Goal: Task Accomplishment & Management: Complete application form

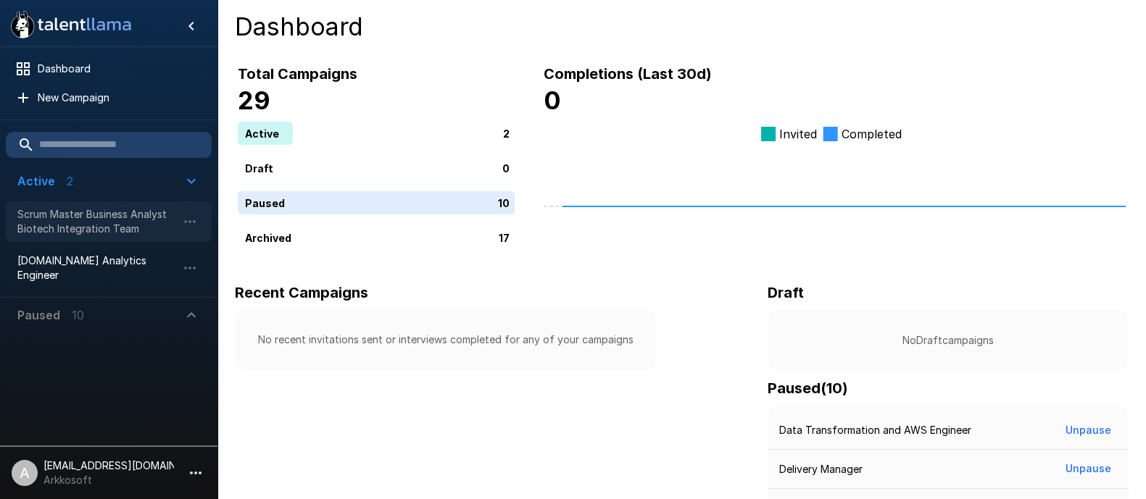
click at [81, 215] on span "Scrum Master Business Analyst Biotech Integration Team" at bounding box center [96, 221] width 159 height 29
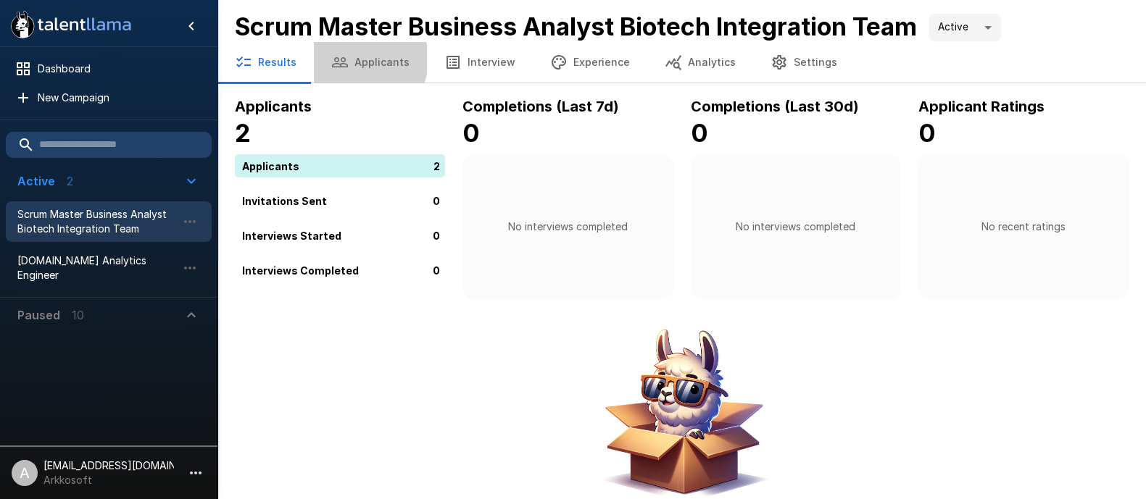
click at [354, 59] on button "Applicants" at bounding box center [370, 62] width 113 height 41
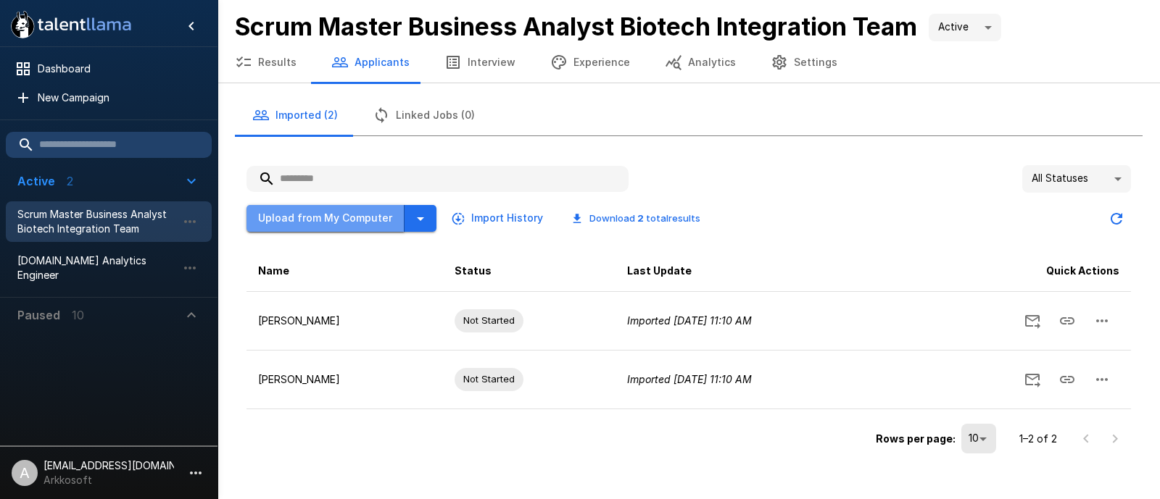
click at [351, 212] on button "Upload from My Computer" at bounding box center [325, 218] width 158 height 27
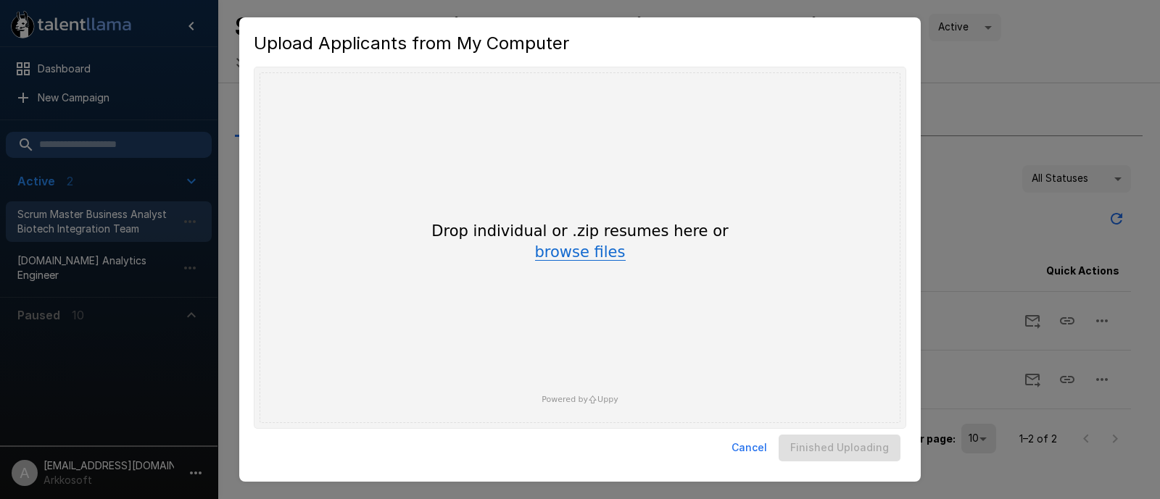
click at [573, 251] on button "browse files" at bounding box center [580, 253] width 91 height 16
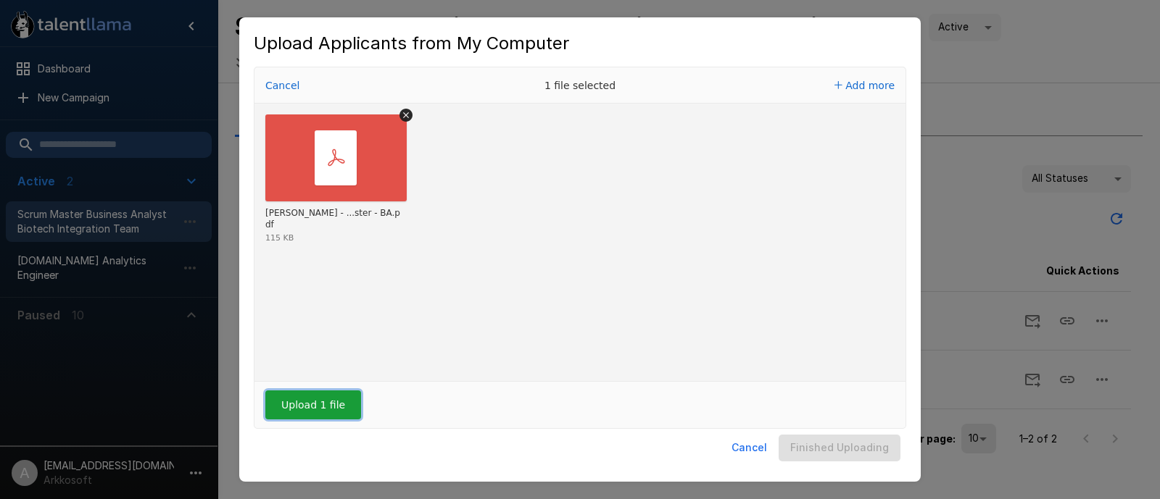
click at [318, 402] on button "Upload 1 file" at bounding box center [313, 405] width 96 height 29
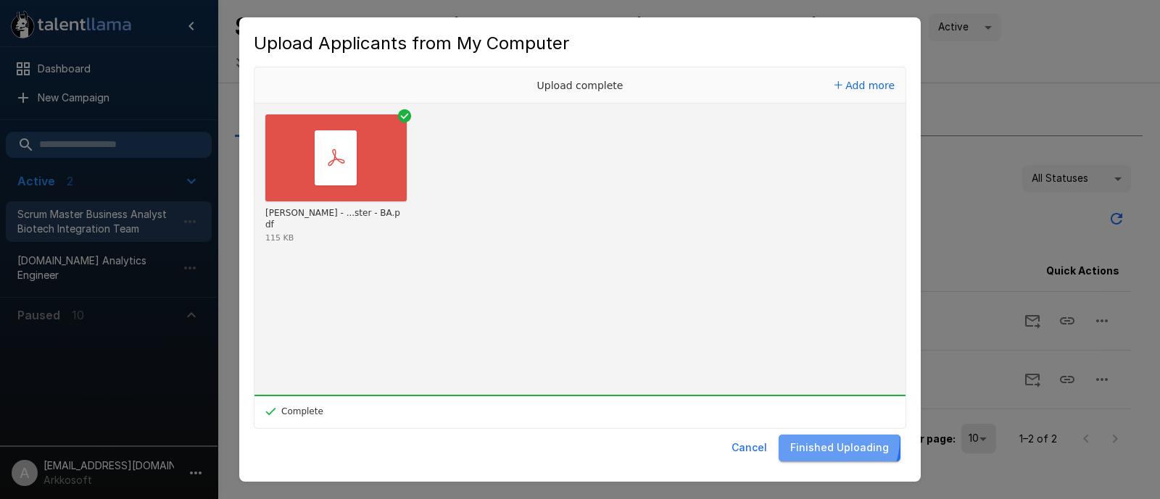
click at [833, 440] on button "Finished Uploading" at bounding box center [839, 448] width 122 height 27
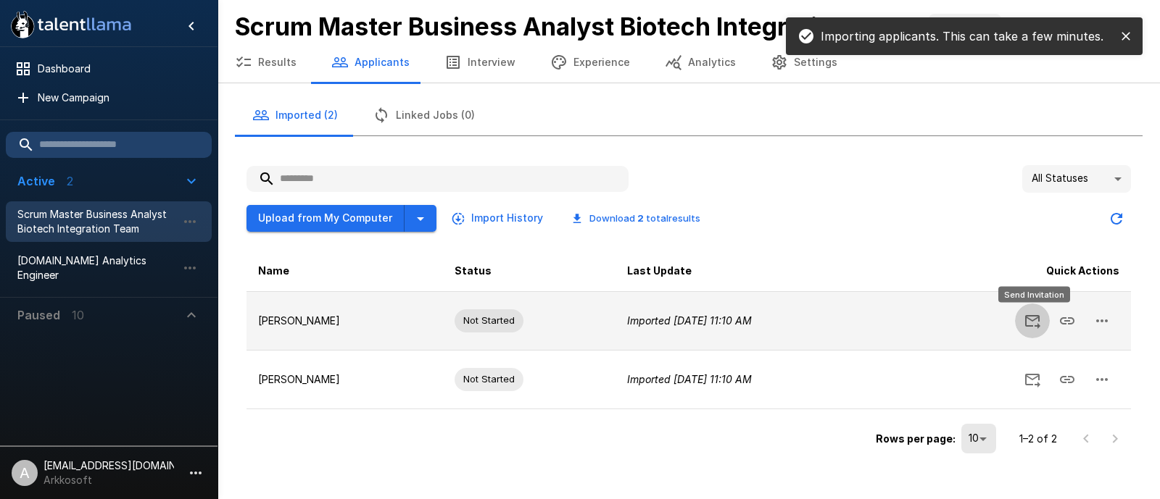
click at [1031, 321] on icon "Send Invitation" at bounding box center [1031, 320] width 17 height 17
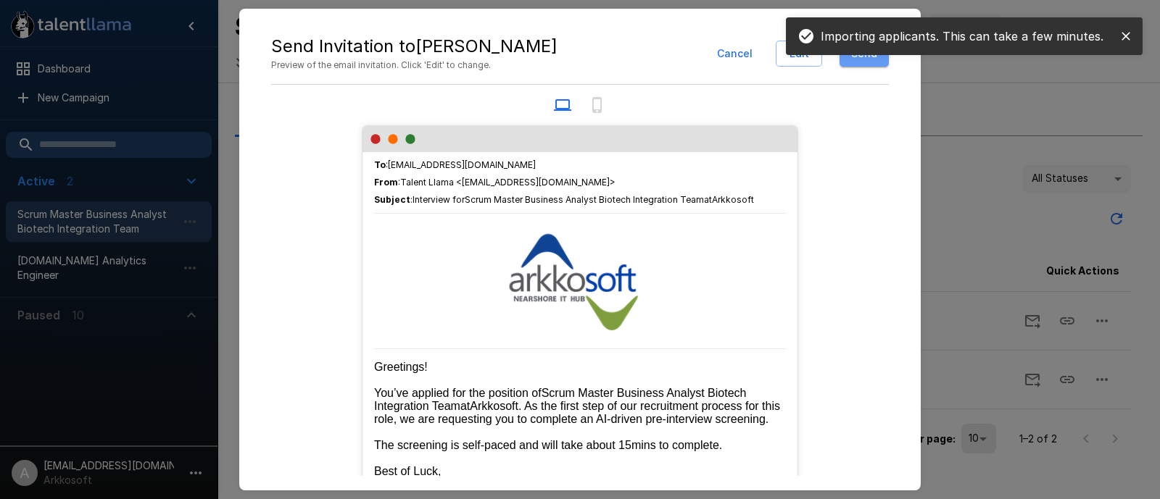
click at [859, 56] on button "Send" at bounding box center [863, 54] width 49 height 27
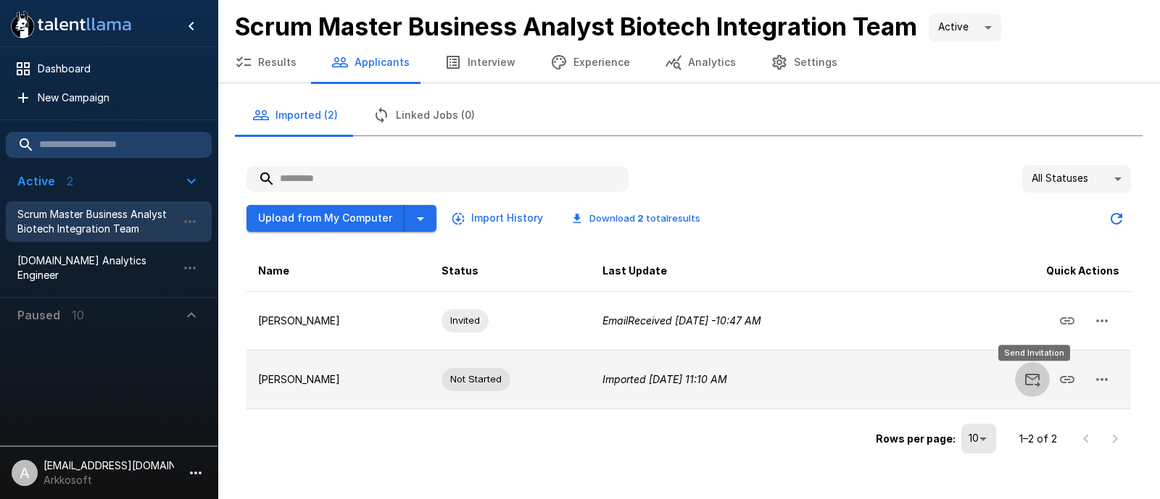
click at [1031, 380] on icon "Send Invitation" at bounding box center [1031, 379] width 17 height 17
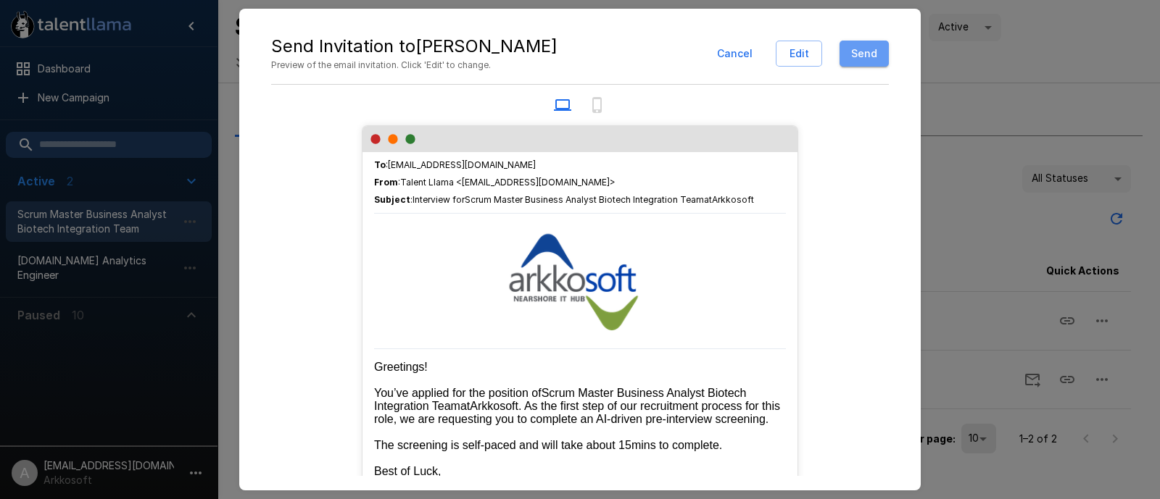
click at [876, 56] on button "Send" at bounding box center [863, 54] width 49 height 27
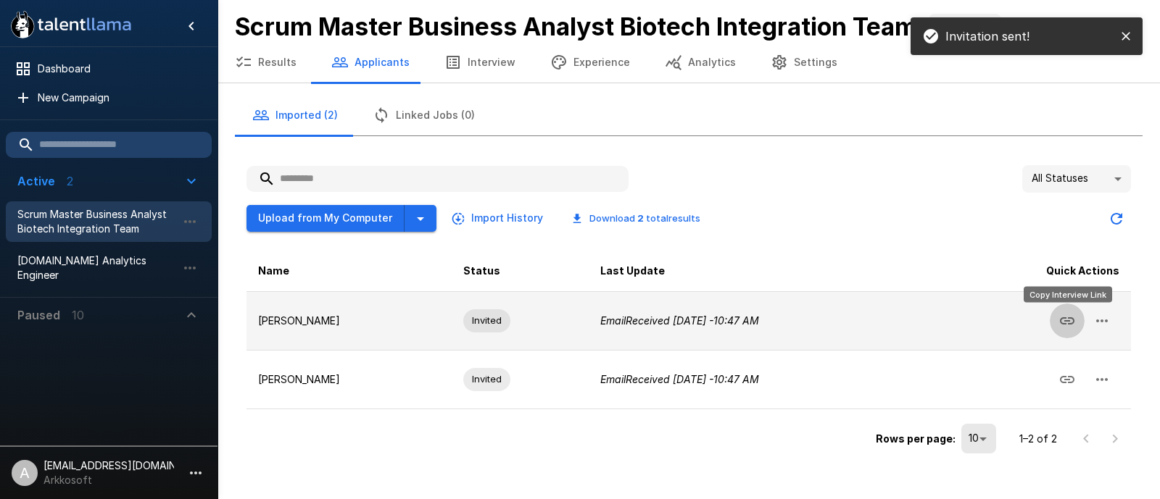
click at [1076, 327] on button "Copy Interview Link" at bounding box center [1066, 321] width 35 height 35
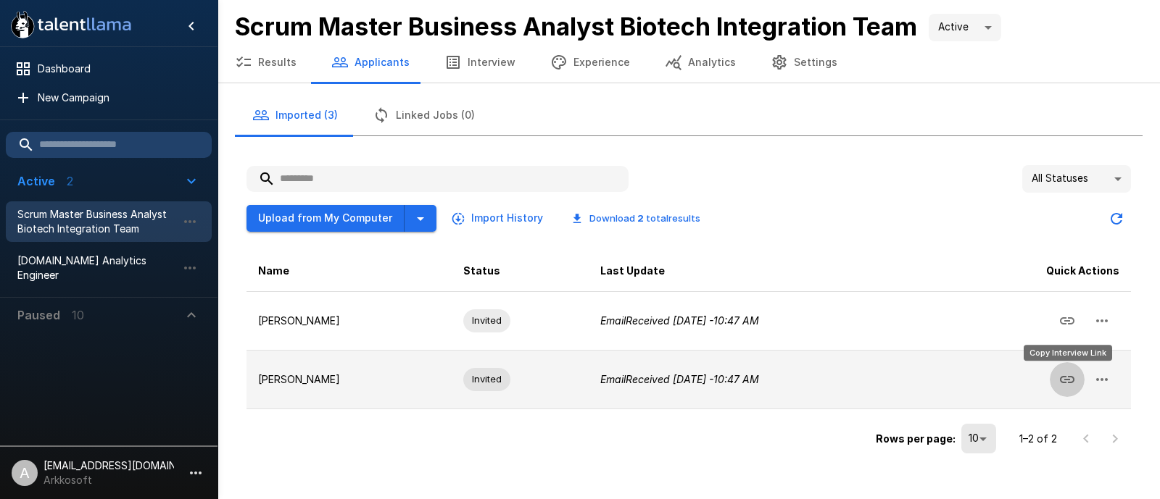
click at [1068, 378] on icon "Copy Interview Link" at bounding box center [1066, 379] width 17 height 17
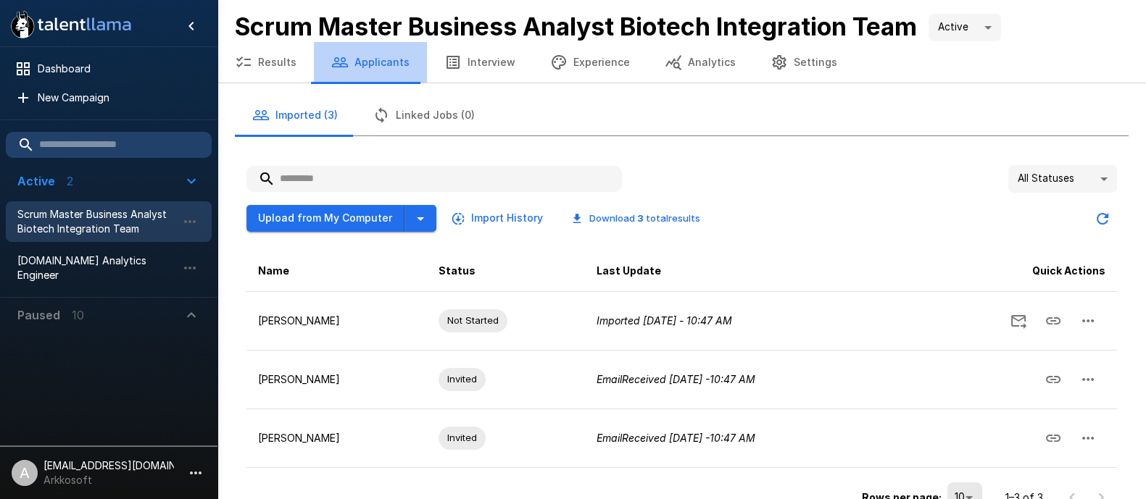
click at [374, 59] on button "Applicants" at bounding box center [370, 62] width 113 height 41
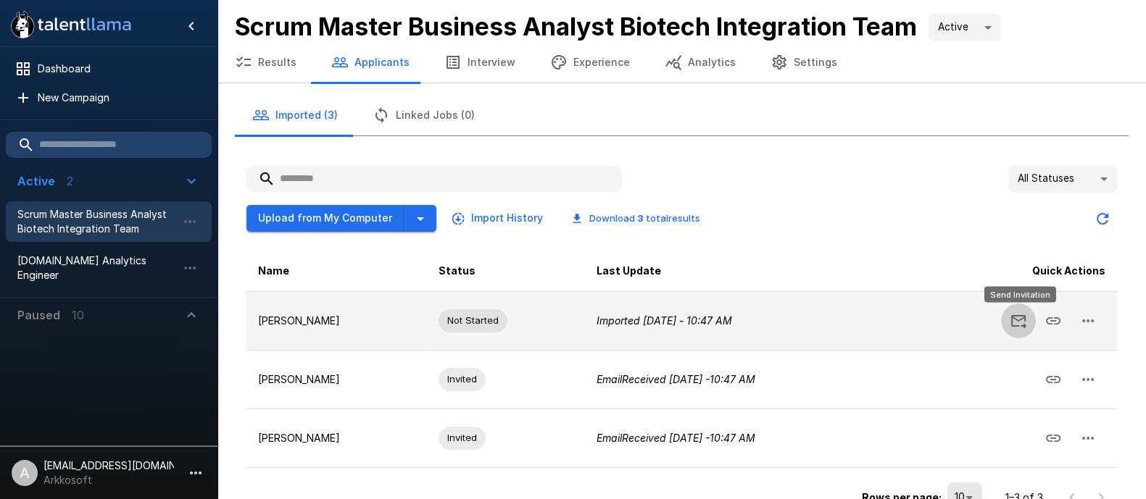
click at [1018, 321] on icon "Send Invitation" at bounding box center [1018, 320] width 17 height 17
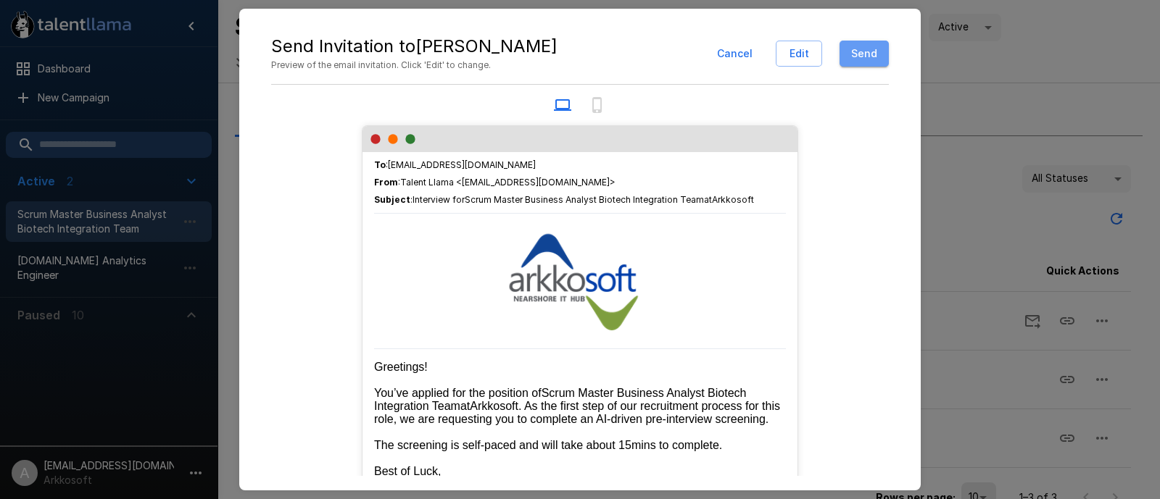
click at [870, 51] on button "Send" at bounding box center [863, 54] width 49 height 27
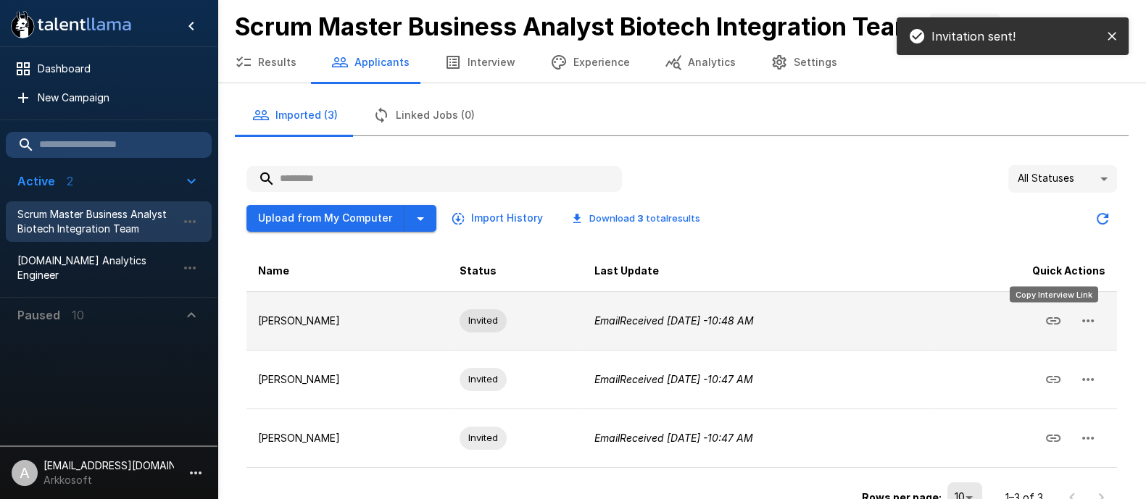
click at [1047, 320] on icon "Copy Interview Link" at bounding box center [1053, 320] width 14 height 7
